Goal: Task Accomplishment & Management: Manage account settings

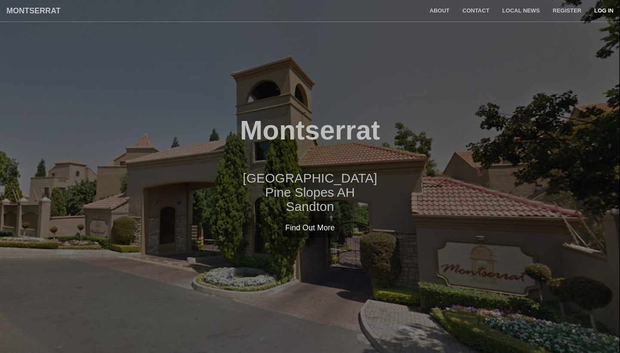
click at [607, 13] on link "Log in" at bounding box center [603, 11] width 32 height 22
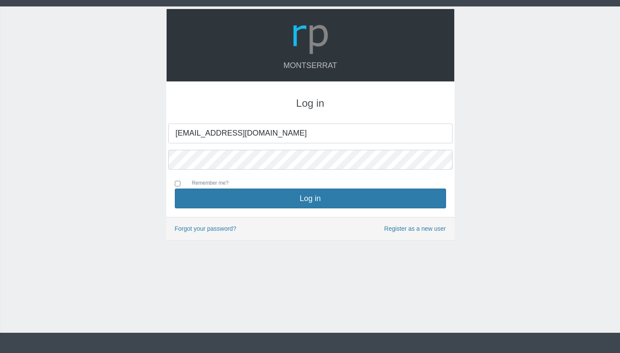
type input "kgositsile.mogamme@gmail.com"
click at [310, 198] on button "Log in" at bounding box center [310, 198] width 271 height 20
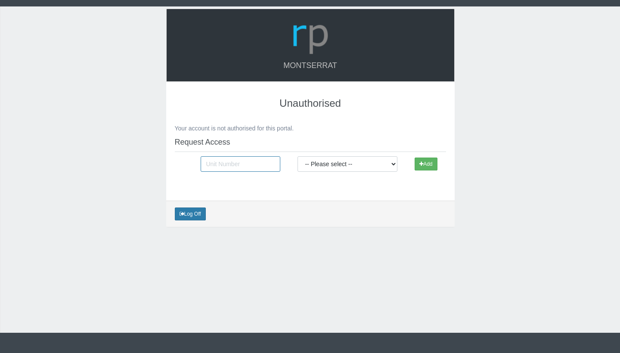
click at [271, 162] on input "text" at bounding box center [241, 163] width 80 height 15
click at [256, 164] on input "text" at bounding box center [241, 163] width 80 height 15
type input "127"
select select "OWNER"
click at [418, 165] on button "Add" at bounding box center [425, 163] width 22 height 13
